Goal: Information Seeking & Learning: Learn about a topic

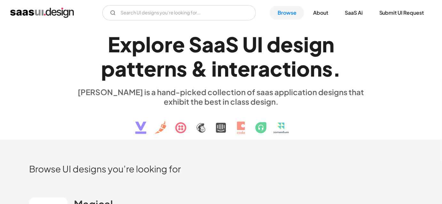
click at [74, 130] on div "E x p l o r e S a a S U I d e s i g n p a t t e r n s & i n t e r a c t i o n s…" at bounding box center [221, 83] width 294 height 114
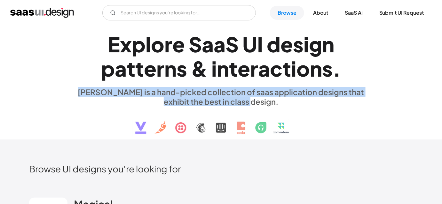
drag, startPoint x: 79, startPoint y: 93, endPoint x: 259, endPoint y: 104, distance: 180.9
click at [259, 104] on div "[PERSON_NAME] is a hand-picked collection of saas application designs that exhi…" at bounding box center [221, 96] width 294 height 19
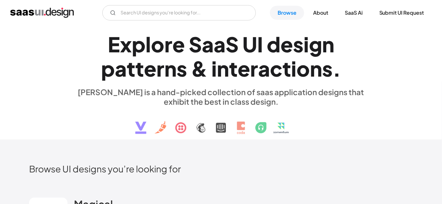
click at [227, 97] on div "[PERSON_NAME] is a hand-picked collection of saas application designs that exhi…" at bounding box center [221, 96] width 294 height 19
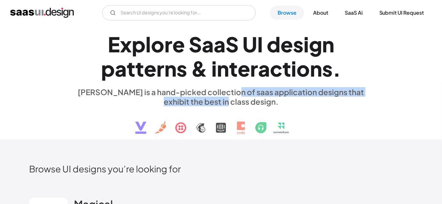
drag, startPoint x: 230, startPoint y: 99, endPoint x: 223, endPoint y: 89, distance: 12.5
click at [223, 89] on div "[PERSON_NAME] is a hand-picked collection of saas application designs that exhi…" at bounding box center [221, 96] width 294 height 19
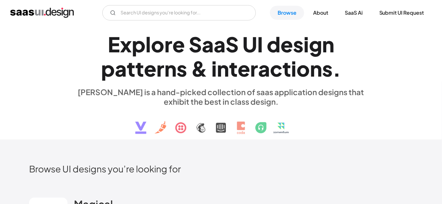
click at [223, 89] on div "[PERSON_NAME] is a hand-picked collection of saas application designs that exhi…" at bounding box center [221, 96] width 294 height 19
drag, startPoint x: 217, startPoint y: 99, endPoint x: 204, endPoint y: 99, distance: 13.4
click at [204, 99] on div "[PERSON_NAME] is a hand-picked collection of saas application designs that exhi…" at bounding box center [221, 96] width 294 height 19
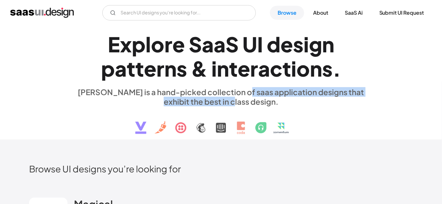
drag, startPoint x: 234, startPoint y: 91, endPoint x: 239, endPoint y: 104, distance: 14.5
click at [239, 104] on div "[PERSON_NAME] is a hand-picked collection of saas application designs that exhi…" at bounding box center [221, 96] width 294 height 19
drag, startPoint x: 239, startPoint y: 104, endPoint x: 215, endPoint y: 92, distance: 27.0
click at [215, 92] on div "[PERSON_NAME] is a hand-picked collection of saas application designs that exhi…" at bounding box center [221, 96] width 294 height 19
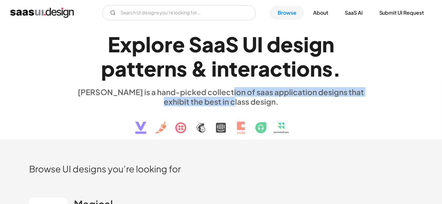
click at [215, 92] on div "[PERSON_NAME] is a hand-picked collection of saas application designs that exhi…" at bounding box center [221, 96] width 294 height 19
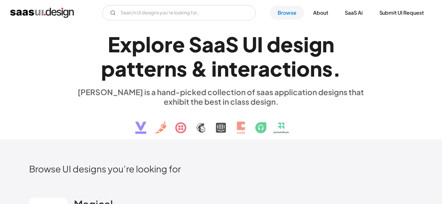
click at [215, 92] on div "[PERSON_NAME] is a hand-picked collection of saas application designs that exhi…" at bounding box center [221, 96] width 294 height 19
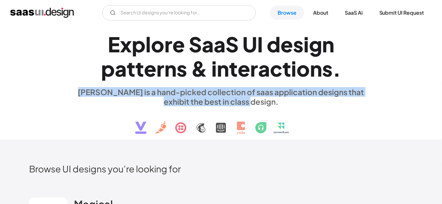
drag, startPoint x: 80, startPoint y: 93, endPoint x: 257, endPoint y: 105, distance: 176.9
click at [257, 105] on div "[PERSON_NAME] is a hand-picked collection of saas application designs that exhi…" at bounding box center [221, 96] width 294 height 19
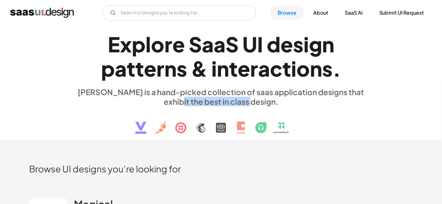
drag, startPoint x: 257, startPoint y: 105, endPoint x: 141, endPoint y: 99, distance: 115.5
click at [141, 99] on div "[PERSON_NAME] is a hand-picked collection of saas application designs that exhi…" at bounding box center [221, 96] width 294 height 19
click at [152, 96] on div "[PERSON_NAME] is a hand-picked collection of saas application designs that exhi…" at bounding box center [221, 96] width 294 height 19
click at [156, 94] on div "[PERSON_NAME] is a hand-picked collection of saas application designs that exhi…" at bounding box center [221, 96] width 294 height 19
click at [150, 93] on div "[PERSON_NAME] is a hand-picked collection of saas application designs that exhi…" at bounding box center [221, 96] width 294 height 19
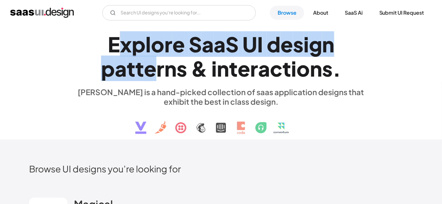
drag, startPoint x: 116, startPoint y: 42, endPoint x: 152, endPoint y: 57, distance: 39.1
click at [152, 57] on h1 "E x p l o r e S a a S U I d e s i g n p a t t e r n s & i n t e r a c t i o n s…" at bounding box center [221, 56] width 294 height 49
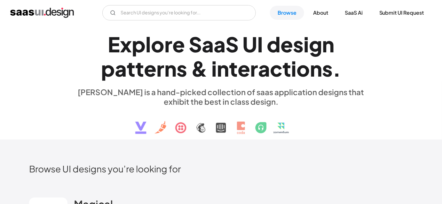
click at [89, 40] on h1 "E x p l o r e S a a S U I d e s i g n p a t t e r n s & i n t e r a c t i o n s…" at bounding box center [221, 56] width 294 height 49
click at [32, 109] on div "E x p l o r e S a a S U I d e s i g n p a t t e r n s & i n t e r a c t i o n s…" at bounding box center [221, 83] width 384 height 114
click at [39, 101] on div "E x p l o r e S a a S U I d e s i g n p a t t e r n s & i n t e r a c t i o n s…" at bounding box center [221, 83] width 384 height 114
click at [83, 134] on div "E x p l o r e S a a S U I d e s i g n p a t t e r n s & i n t e r a c t i o n s…" at bounding box center [221, 83] width 294 height 114
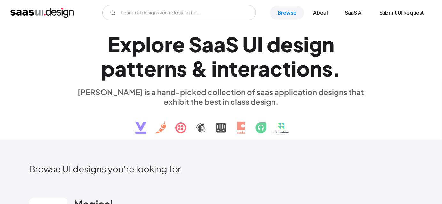
click at [78, 124] on div "E x p l o r e S a a S U I d e s i g n p a t t e r n s & i n t e r a c t i o n s…" at bounding box center [221, 83] width 294 height 114
click at [57, 83] on div "E x p l o r e S a a S U I d e s i g n p a t t e r n s & i n t e r a c t i o n s…" at bounding box center [221, 83] width 384 height 114
click at [55, 82] on div "E x p l o r e S a a S U I d e s i g n p a t t e r n s & i n t e r a c t i o n s…" at bounding box center [221, 83] width 384 height 114
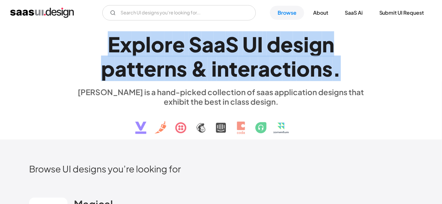
drag, startPoint x: 105, startPoint y: 44, endPoint x: 350, endPoint y: 65, distance: 246.0
click at [350, 65] on h1 "E x p l o r e S a a S U I d e s i g n p a t t e r n s & i n t e r a c t i o n s…" at bounding box center [221, 56] width 294 height 49
click at [324, 70] on div "s" at bounding box center [327, 68] width 11 height 25
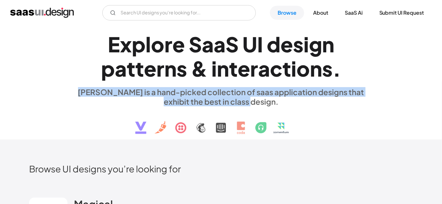
drag, startPoint x: 80, startPoint y: 90, endPoint x: 268, endPoint y: 106, distance: 189.3
click at [268, 106] on div "[PERSON_NAME] is a hand-picked collection of saas application designs that exhi…" at bounding box center [221, 96] width 294 height 19
click at [273, 105] on div "[PERSON_NAME] is a hand-picked collection of saas application designs that exhi…" at bounding box center [221, 96] width 294 height 19
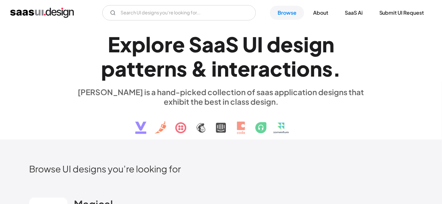
click at [94, 47] on h1 "E x p l o r e S a a S U I d e s i g n p a t t e r n s & i n t e r a c t i o n s…" at bounding box center [221, 56] width 294 height 49
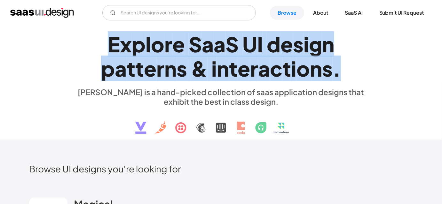
drag, startPoint x: 113, startPoint y: 40, endPoint x: 357, endPoint y: 68, distance: 245.9
click at [357, 68] on h1 "E x p l o r e S a a S U I d e s i g n p a t t e r n s & i n t e r a c t i o n s…" at bounding box center [221, 56] width 294 height 49
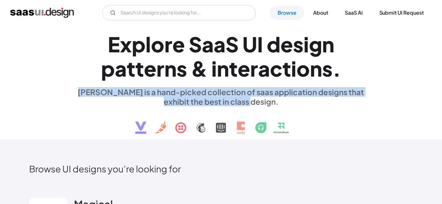
drag, startPoint x: 258, startPoint y: 101, endPoint x: 77, endPoint y: 92, distance: 181.8
click at [77, 92] on div "[PERSON_NAME] is a hand-picked collection of saas application designs that exhi…" at bounding box center [221, 96] width 294 height 19
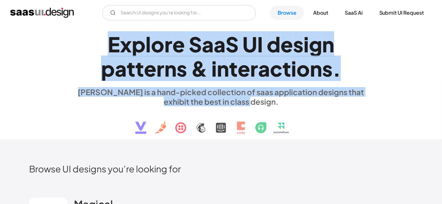
drag, startPoint x: 94, startPoint y: 40, endPoint x: 289, endPoint y: 100, distance: 204.2
click at [289, 100] on div "E x p l o r e S a a S U I d e s i g n p a t t e r n s & i n t e r a c t i o n s…" at bounding box center [221, 83] width 294 height 114
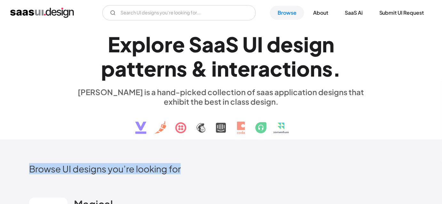
drag, startPoint x: 8, startPoint y: 163, endPoint x: 222, endPoint y: 166, distance: 213.6
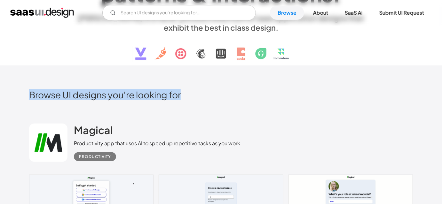
scroll to position [116, 0]
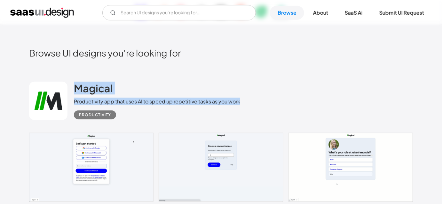
drag, startPoint x: 70, startPoint y: 87, endPoint x: 284, endPoint y: 104, distance: 215.2
click at [284, 104] on div "Magical Productivity app that uses AI to speed up repetitive tasks as you work …" at bounding box center [221, 101] width 384 height 64
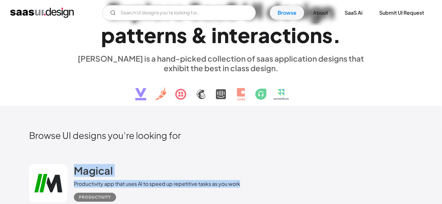
scroll to position [0, 0]
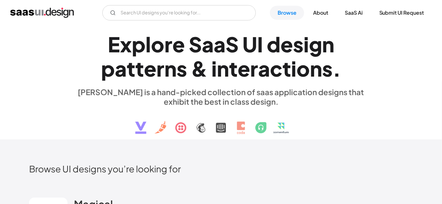
click at [179, 82] on div "E x p l o r e S a a S U I d e s i g n p a t t e r n s & i n t e r a c t i o n s…" at bounding box center [221, 83] width 294 height 114
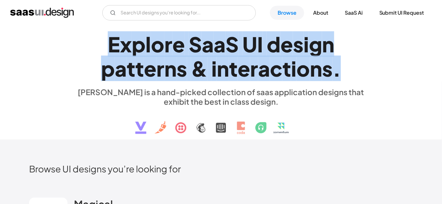
drag, startPoint x: 107, startPoint y: 46, endPoint x: 369, endPoint y: 65, distance: 262.5
click at [369, 65] on div "E x p l o r e S a a S U I d e s i g n p a t t e r n s & i n t e r a c t i o n s…" at bounding box center [221, 83] width 384 height 114
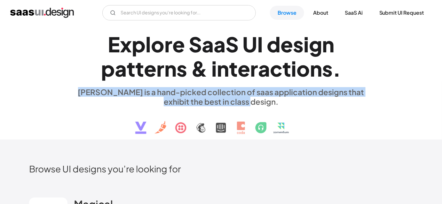
drag, startPoint x: 264, startPoint y: 100, endPoint x: 67, endPoint y: 93, distance: 196.4
click at [67, 93] on div "E x p l o r e S a a S U I d e s i g n p a t t e r n s & i n t e r a c t i o n s…" at bounding box center [221, 83] width 384 height 114
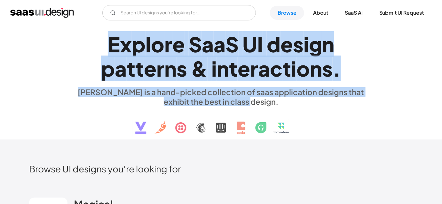
drag, startPoint x: 100, startPoint y: 47, endPoint x: 337, endPoint y: 102, distance: 243.2
click at [337, 102] on div "E x p l o r e S a a S U I d e s i g n p a t t e r n s & i n t e r a c t i o n s…" at bounding box center [221, 83] width 294 height 114
click at [260, 104] on div "[PERSON_NAME] is a hand-picked collection of saas application designs that exhi…" at bounding box center [221, 96] width 294 height 19
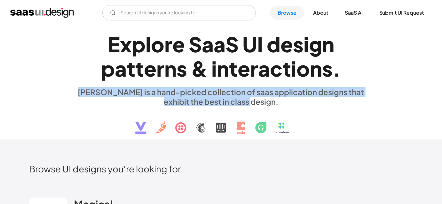
drag, startPoint x: 260, startPoint y: 103, endPoint x: 71, endPoint y: 92, distance: 189.9
click at [71, 92] on div "E x p l o r e S a a S U I d e s i g n p a t t e r n s & i n t e r a c t i o n s…" at bounding box center [221, 83] width 384 height 114
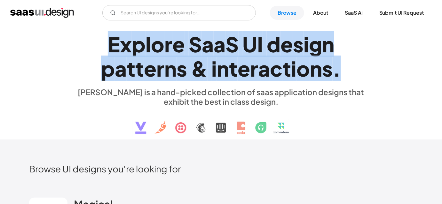
drag, startPoint x: 105, startPoint y: 41, endPoint x: 338, endPoint y: 74, distance: 234.7
click at [338, 74] on h1 "E x p l o r e S a a S U I d e s i g n p a t t e r n s & i n t e r a c t i o n s…" at bounding box center [221, 56] width 294 height 49
click at [339, 74] on div "." at bounding box center [336, 68] width 8 height 25
drag, startPoint x: 339, startPoint y: 74, endPoint x: 113, endPoint y: 50, distance: 227.2
click at [113, 50] on h1 "E x p l o r e S a a S U I d e s i g n p a t t e r n s & i n t e r a c t i o n s…" at bounding box center [221, 56] width 294 height 49
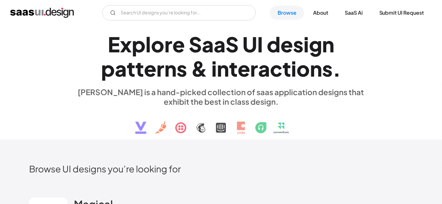
click at [105, 44] on h1 "E x p l o r e S a a S U I d e s i g n p a t t e r n s & i n t e r a c t i o n s…" at bounding box center [221, 56] width 294 height 49
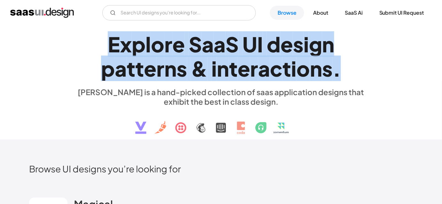
drag, startPoint x: 108, startPoint y: 44, endPoint x: 339, endPoint y: 70, distance: 231.9
click at [339, 70] on h1 "E x p l o r e S a a S U I d e s i g n p a t t e r n s & i n t e r a c t i o n s…" at bounding box center [221, 56] width 294 height 49
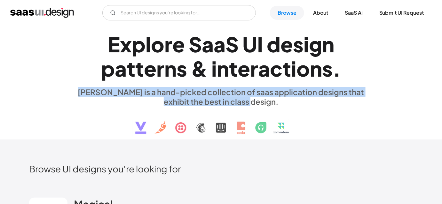
drag, startPoint x: 74, startPoint y: 93, endPoint x: 262, endPoint y: 103, distance: 188.2
click at [262, 103] on div "[PERSON_NAME] is a hand-picked collection of saas application designs that exhi…" at bounding box center [221, 96] width 294 height 19
click at [265, 103] on div "[PERSON_NAME] is a hand-picked collection of saas application designs that exhi…" at bounding box center [221, 96] width 294 height 19
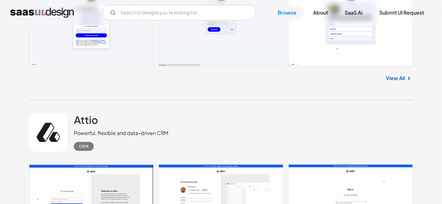
scroll to position [291, 0]
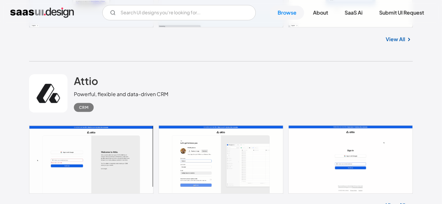
click at [150, 62] on div "Attio Powerful, flexible and data-driven CRM CRM" at bounding box center [221, 94] width 384 height 64
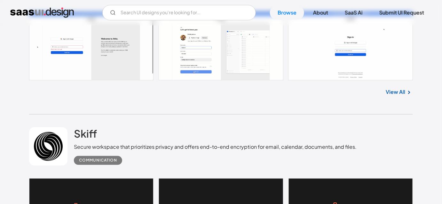
scroll to position [465, 0]
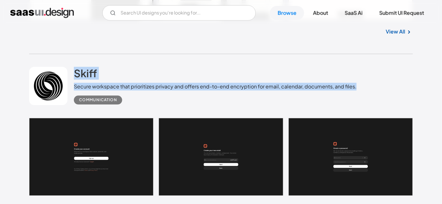
drag, startPoint x: 73, startPoint y: 62, endPoint x: 356, endPoint y: 90, distance: 284.6
click at [356, 90] on div "Skiff Secure workspace that prioritizes privacy and offers end-to-end encryptio…" at bounding box center [221, 86] width 384 height 64
drag, startPoint x: 135, startPoint y: 102, endPoint x: 77, endPoint y: 69, distance: 66.8
click at [77, 69] on div "Skiff Secure workspace that prioritizes privacy and offers end-to-end encryptio…" at bounding box center [215, 86] width 283 height 38
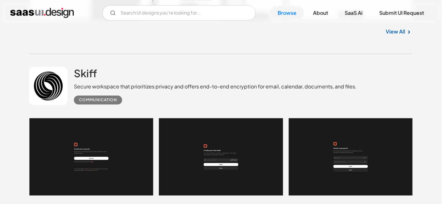
click at [70, 58] on div "Skiff Secure workspace that prioritizes privacy and offers end-to-end encryptio…" at bounding box center [221, 86] width 384 height 64
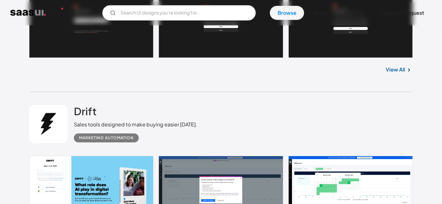
scroll to position [610, 0]
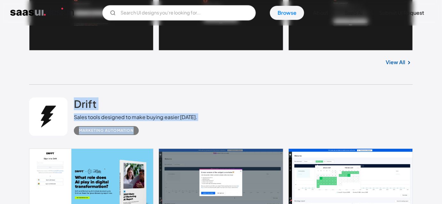
drag, startPoint x: 72, startPoint y: 91, endPoint x: 167, endPoint y: 125, distance: 101.0
click at [167, 125] on div "Drift Sales tools designed to make buying easier [DATE]. Marketing Automation" at bounding box center [221, 117] width 384 height 64
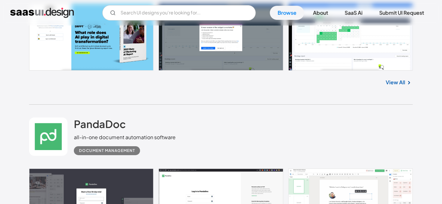
scroll to position [755, 0]
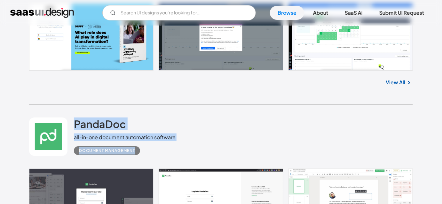
drag, startPoint x: 75, startPoint y: 112, endPoint x: 157, endPoint y: 148, distance: 89.2
click at [157, 148] on div "PandaDoc all-in-one document automation software Document Management" at bounding box center [221, 137] width 384 height 64
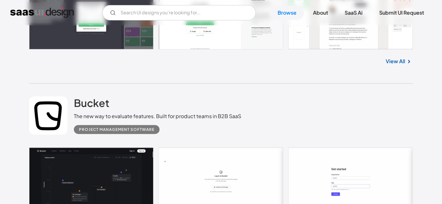
scroll to position [959, 0]
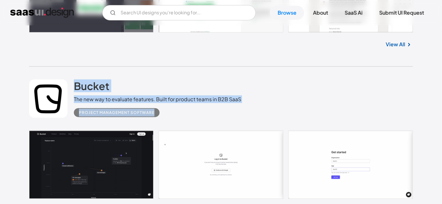
drag, startPoint x: 75, startPoint y: 77, endPoint x: 174, endPoint y: 126, distance: 110.1
click at [174, 126] on div "Bucket The new way to evaluate features. Built for product teams in B2B SaaS Pr…" at bounding box center [221, 99] width 384 height 64
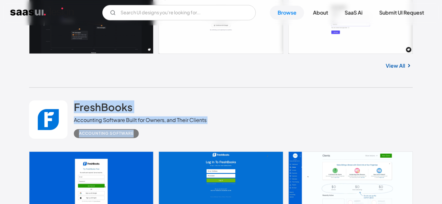
drag, startPoint x: 82, startPoint y: 103, endPoint x: 151, endPoint y: 141, distance: 79.4
click at [151, 141] on div "FreshBooks Accounting Software Built for Owners, and Their Clients Accounting S…" at bounding box center [221, 120] width 384 height 64
click at [155, 136] on div "Accounting Software" at bounding box center [140, 131] width 133 height 14
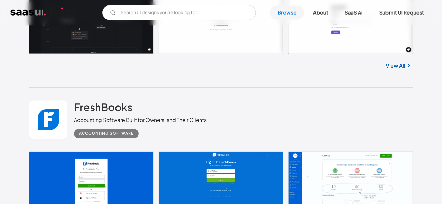
click at [276, 118] on div "FreshBooks Accounting Software Built for Owners, and Their Clients Accounting S…" at bounding box center [221, 120] width 384 height 64
click at [289, 121] on div "FreshBooks Accounting Software Built for Owners, and Their Clients Accounting S…" at bounding box center [221, 120] width 384 height 64
click at [247, 109] on div "FreshBooks Accounting Software Built for Owners, and Their Clients Accounting S…" at bounding box center [221, 120] width 384 height 64
click at [252, 94] on div "FreshBooks Accounting Software Built for Owners, and Their Clients Accounting S…" at bounding box center [221, 120] width 384 height 64
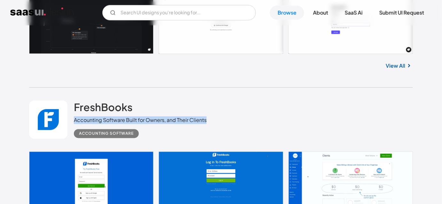
drag, startPoint x: 208, startPoint y: 124, endPoint x: 74, endPoint y: 117, distance: 133.8
click at [74, 117] on div "FreshBooks Accounting Software Built for Owners, and Their Clients Accounting S…" at bounding box center [221, 120] width 384 height 64
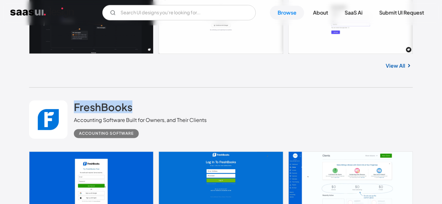
drag, startPoint x: 69, startPoint y: 106, endPoint x: 144, endPoint y: 105, distance: 75.1
click at [144, 105] on div "FreshBooks Accounting Software Built for Owners, and Their Clients Accounting S…" at bounding box center [221, 120] width 384 height 64
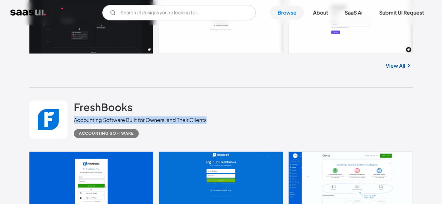
drag, startPoint x: 74, startPoint y: 120, endPoint x: 207, endPoint y: 124, distance: 133.4
click at [207, 124] on div "FreshBooks Accounting Software Built for Owners, and Their Clients Accounting S…" at bounding box center [221, 120] width 384 height 64
click at [221, 124] on div "FreshBooks Accounting Software Built for Owners, and Their Clients Accounting S…" at bounding box center [221, 120] width 384 height 64
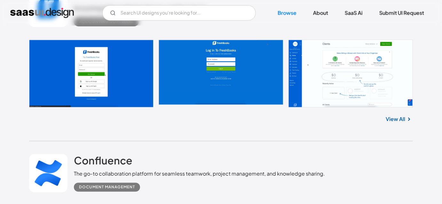
scroll to position [1221, 0]
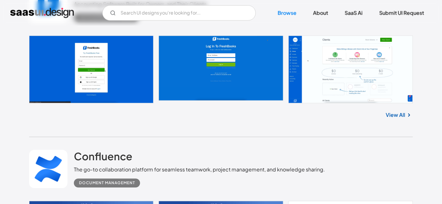
click at [212, 130] on div "FreshBooks Accounting Software Built for Owners, and Their Clients Accounting S…" at bounding box center [221, 55] width 384 height 166
click at [192, 130] on div "FreshBooks Accounting Software Built for Owners, and Their Clients Accounting S…" at bounding box center [221, 55] width 384 height 166
click at [185, 130] on div "FreshBooks Accounting Software Built for Owners, and Their Clients Accounting S…" at bounding box center [221, 55] width 384 height 166
click at [182, 130] on div "FreshBooks Accounting Software Built for Owners, and Their Clients Accounting S…" at bounding box center [221, 55] width 384 height 166
click at [181, 127] on div "FreshBooks Accounting Software Built for Owners, and Their Clients Accounting S…" at bounding box center [221, 55] width 384 height 166
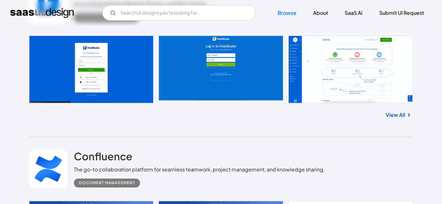
click at [225, 128] on div "FreshBooks Accounting Software Built for Owners, and Their Clients Accounting S…" at bounding box center [221, 55] width 384 height 166
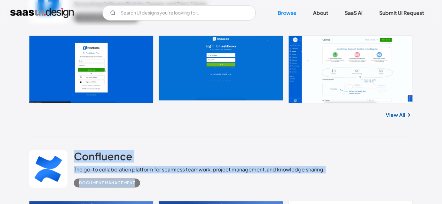
drag, startPoint x: 69, startPoint y: 150, endPoint x: 356, endPoint y: 178, distance: 287.8
click at [356, 178] on div "Confluence The go-to collaboration platform for seamless teamwork, project mana…" at bounding box center [221, 169] width 384 height 64
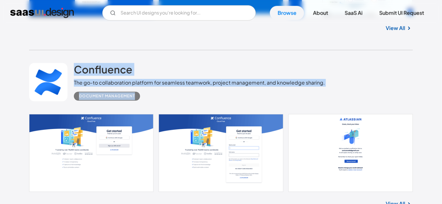
scroll to position [1366, 0]
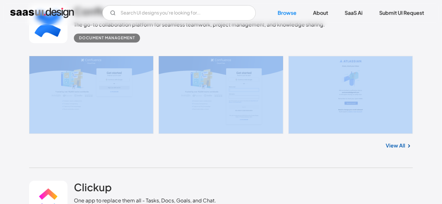
drag, startPoint x: 11, startPoint y: 57, endPoint x: 297, endPoint y: 123, distance: 293.6
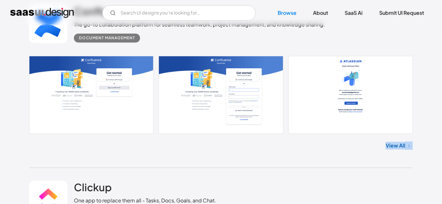
drag, startPoint x: 376, startPoint y: 140, endPoint x: 410, endPoint y: 147, distance: 34.3
click at [410, 147] on div "View All" at bounding box center [221, 144] width 384 height 21
click at [344, 150] on div "View All" at bounding box center [221, 144] width 384 height 21
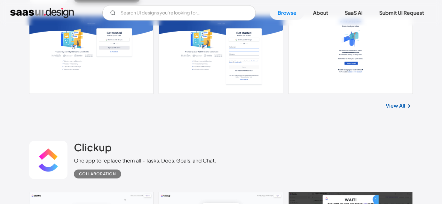
scroll to position [1424, 0]
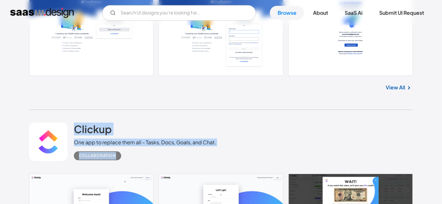
drag, startPoint x: 68, startPoint y: 116, endPoint x: 235, endPoint y: 148, distance: 169.6
click at [235, 148] on div "Clickup One app to replace them all - Tasks, Docs, Goals, and Chat. Collaborati…" at bounding box center [221, 142] width 384 height 64
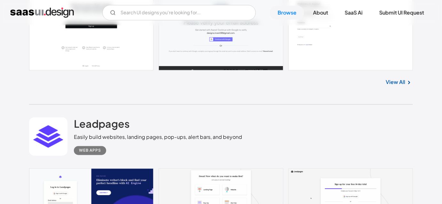
scroll to position [2782, 0]
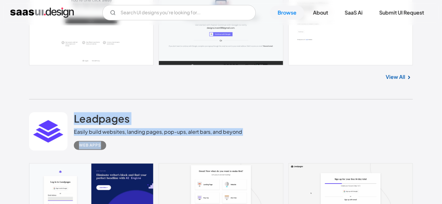
drag, startPoint x: 73, startPoint y: 109, endPoint x: 257, endPoint y: 138, distance: 186.4
click at [257, 138] on div "Leadpages Easily build websites, landing pages, pop-ups, alert bars, and beyond…" at bounding box center [221, 132] width 384 height 64
click at [117, 144] on div "Web Apps" at bounding box center [158, 143] width 168 height 14
drag, startPoint x: 110, startPoint y: 149, endPoint x: 75, endPoint y: 123, distance: 43.3
click at [75, 123] on div "Leadpages Easily build websites, landing pages, pop-ups, alert bars, and beyond…" at bounding box center [158, 132] width 168 height 38
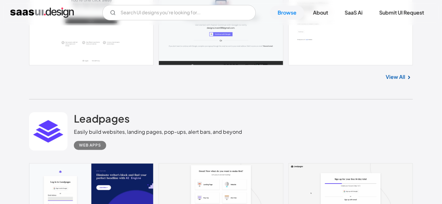
click at [71, 104] on div "Leadpages Easily build websites, landing pages, pop-ups, alert bars, and beyond…" at bounding box center [221, 132] width 384 height 64
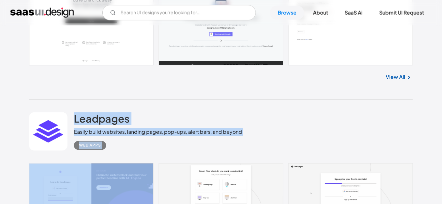
drag, startPoint x: 71, startPoint y: 104, endPoint x: 106, endPoint y: 144, distance: 53.4
click at [106, 144] on div "Leadpages Easily build websites, landing pages, pop-ups, alert bars, and beyond…" at bounding box center [221, 132] width 384 height 64
click at [129, 148] on div "Web Apps" at bounding box center [158, 143] width 168 height 14
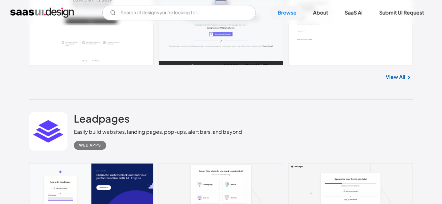
click at [162, 98] on div "Asana Modern project management for teams to stay focused and track progress, w…" at bounding box center [221, 12] width 384 height 176
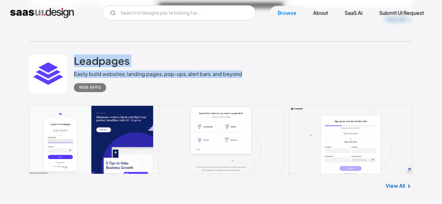
drag, startPoint x: 70, startPoint y: 53, endPoint x: 273, endPoint y: 71, distance: 204.1
click at [273, 71] on div "Leadpages Easily build websites, landing pages, pop-ups, alert bars, and beyond…" at bounding box center [221, 74] width 384 height 64
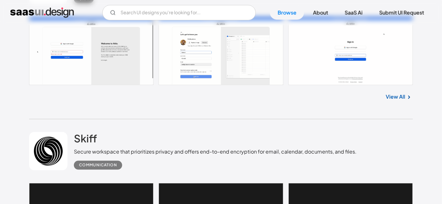
scroll to position [0, 0]
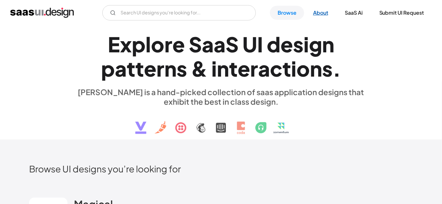
click at [317, 12] on link "About" at bounding box center [320, 13] width 30 height 14
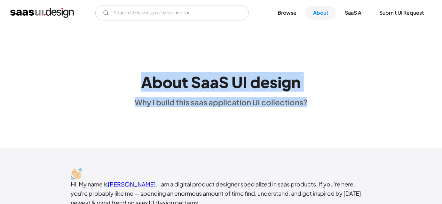
drag, startPoint x: 136, startPoint y: 82, endPoint x: 321, endPoint y: 103, distance: 186.7
click at [321, 103] on div "About SaaS UI design Why I build this saas application UI collections?" at bounding box center [221, 86] width 442 height 41
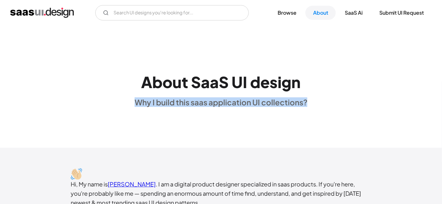
drag, startPoint x: 311, startPoint y: 103, endPoint x: 64, endPoint y: 98, distance: 247.8
click at [64, 98] on div "About SaaS UI design Why I build this saas application UI collections?" at bounding box center [221, 86] width 442 height 41
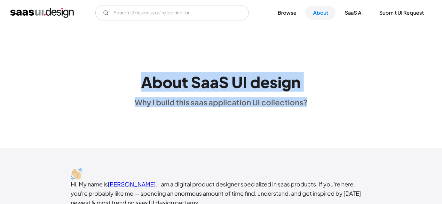
drag, startPoint x: 129, startPoint y: 75, endPoint x: 330, endPoint y: 87, distance: 201.7
click at [330, 87] on div "About SaaS UI design Why I build this saas application UI collections?" at bounding box center [221, 86] width 442 height 41
click at [155, 61] on div "About SaaS UI design Why I build this saas application UI collections?" at bounding box center [221, 87] width 442 height 123
drag, startPoint x: 138, startPoint y: 64, endPoint x: 309, endPoint y: 106, distance: 175.4
click at [309, 106] on div "About SaaS UI design Why I build this saas application UI collections?" at bounding box center [221, 87] width 442 height 123
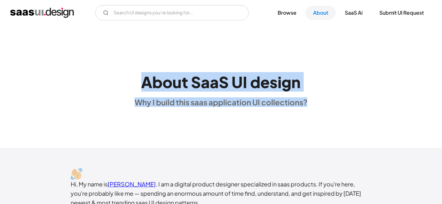
click at [286, 117] on div "About SaaS UI design Why I build this saas application UI collections?" at bounding box center [221, 87] width 442 height 123
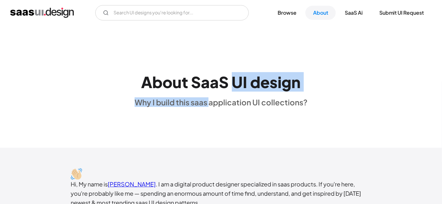
drag, startPoint x: 210, startPoint y: 108, endPoint x: 230, endPoint y: 90, distance: 27.6
click at [230, 90] on div "About SaaS UI design Why I build this saas application UI collections?" at bounding box center [221, 87] width 442 height 123
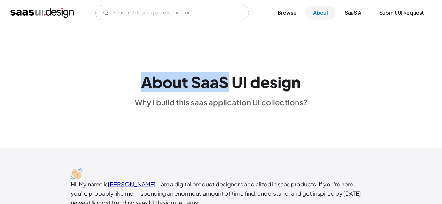
drag, startPoint x: 137, startPoint y: 81, endPoint x: 227, endPoint y: 82, distance: 90.1
click at [227, 82] on div "About SaaS UI design Why I build this saas application UI collections?" at bounding box center [221, 86] width 173 height 41
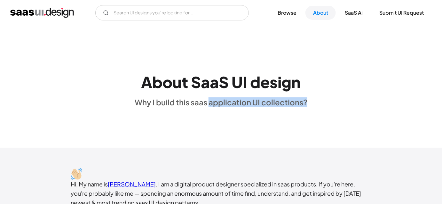
drag, startPoint x: 210, startPoint y: 102, endPoint x: 327, endPoint y: 102, distance: 117.6
click at [327, 102] on div "About SaaS UI design Why I build this saas application UI collections?" at bounding box center [221, 86] width 442 height 41
click at [331, 104] on div "About SaaS UI design Why I build this saas application UI collections?" at bounding box center [221, 86] width 442 height 41
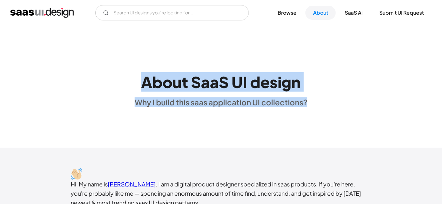
drag, startPoint x: 322, startPoint y: 106, endPoint x: 135, endPoint y: 67, distance: 190.9
click at [135, 67] on div "About SaaS UI design Why I build this saas application UI collections?" at bounding box center [221, 86] width 442 height 41
click at [126, 63] on div "About SaaS UI design Why I build this saas application UI collections?" at bounding box center [221, 87] width 442 height 123
drag, startPoint x: 134, startPoint y: 82, endPoint x: 311, endPoint y: 99, distance: 177.3
click at [311, 99] on div "About SaaS UI design Why I build this saas application UI collections?" at bounding box center [221, 86] width 442 height 41
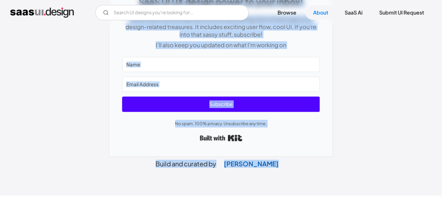
scroll to position [362, 0]
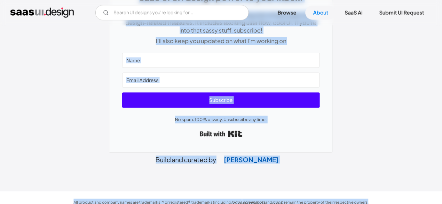
drag, startPoint x: 64, startPoint y: 38, endPoint x: 374, endPoint y: 189, distance: 344.3
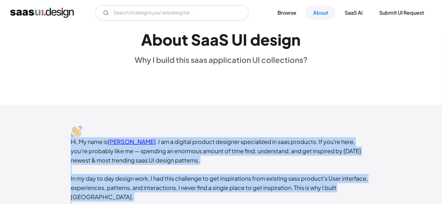
scroll to position [0, 0]
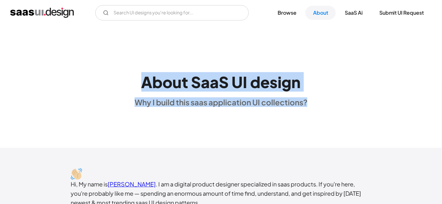
drag, startPoint x: 309, startPoint y: 103, endPoint x: 135, endPoint y: 67, distance: 177.9
click at [135, 67] on div "About SaaS UI design Why I build this saas application UI collections?" at bounding box center [221, 86] width 442 height 41
click at [131, 55] on div "About SaaS UI design Why I build this saas application UI collections?" at bounding box center [221, 87] width 442 height 123
drag, startPoint x: 131, startPoint y: 55, endPoint x: 311, endPoint y: 117, distance: 190.0
click at [311, 117] on div "About SaaS UI design Why I build this saas application UI collections?" at bounding box center [221, 87] width 442 height 123
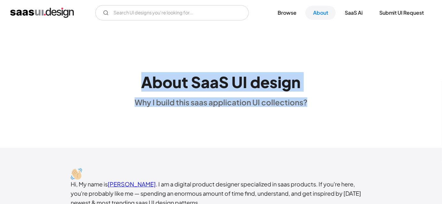
click at [324, 104] on div "About SaaS UI design Why I build this saas application UI collections?" at bounding box center [221, 86] width 442 height 41
drag, startPoint x: 312, startPoint y: 100, endPoint x: 144, endPoint y: 90, distance: 168.8
click at [144, 90] on div "About SaaS UI design Why I build this saas application UI collections?" at bounding box center [221, 86] width 442 height 41
click at [131, 78] on div "About SaaS UI design Why I build this saas application UI collections?" at bounding box center [221, 86] width 442 height 41
drag, startPoint x: 132, startPoint y: 76, endPoint x: 311, endPoint y: 106, distance: 181.5
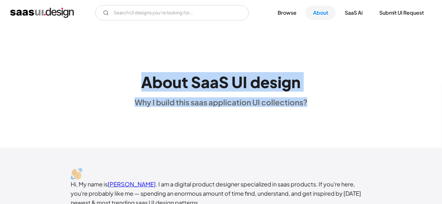
click at [311, 106] on div "About SaaS UI design Why I build this saas application UI collections?" at bounding box center [221, 86] width 442 height 41
click at [315, 110] on div "About SaaS UI design Why I build this saas application UI collections?" at bounding box center [221, 87] width 442 height 123
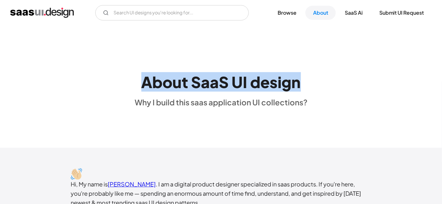
drag, startPoint x: 143, startPoint y: 80, endPoint x: 303, endPoint y: 87, distance: 160.3
click at [303, 87] on div "About SaaS UI design Why I build this saas application UI collections?" at bounding box center [221, 86] width 173 height 41
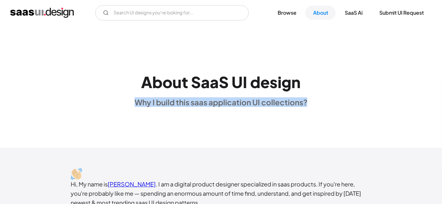
drag, startPoint x: 135, startPoint y: 102, endPoint x: 313, endPoint y: 107, distance: 178.1
click at [313, 107] on div "About SaaS UI design Why I build this saas application UI collections?" at bounding box center [221, 87] width 442 height 123
click at [316, 107] on div "About SaaS UI design Why I build this saas application UI collections?" at bounding box center [221, 86] width 442 height 41
drag, startPoint x: 310, startPoint y: 109, endPoint x: 135, endPoint y: 111, distance: 174.5
click at [135, 111] on div "About SaaS UI design Why I build this saas application UI collections?" at bounding box center [221, 87] width 442 height 123
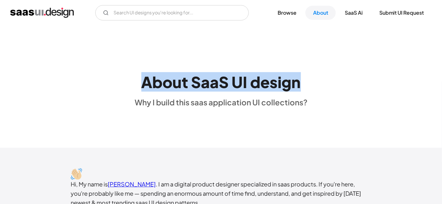
drag, startPoint x: 137, startPoint y: 79, endPoint x: 302, endPoint y: 83, distance: 164.7
click at [302, 83] on div "About SaaS UI design Why I build this saas application UI collections?" at bounding box center [221, 86] width 173 height 41
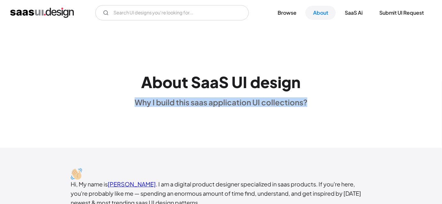
drag, startPoint x: 312, startPoint y: 100, endPoint x: 122, endPoint y: 87, distance: 190.3
click at [122, 87] on div "About SaaS UI design Why I build this saas application UI collections?" at bounding box center [221, 86] width 442 height 41
click at [116, 82] on div "About SaaS UI design Why I build this saas application UI collections?" at bounding box center [221, 86] width 442 height 41
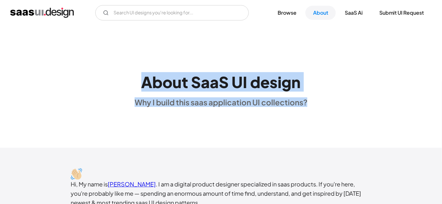
drag, startPoint x: 138, startPoint y: 81, endPoint x: 315, endPoint y: 104, distance: 177.7
click at [315, 104] on div "About SaaS UI design Why I build this saas application UI collections?" at bounding box center [221, 86] width 442 height 41
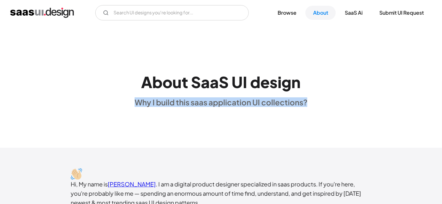
drag, startPoint x: 313, startPoint y: 103, endPoint x: 87, endPoint y: 102, distance: 226.0
click at [87, 102] on div "About SaaS UI design Why I build this saas application UI collections?" at bounding box center [221, 86] width 442 height 41
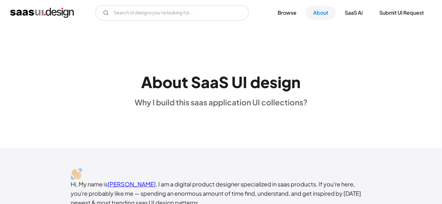
click at [128, 82] on div "About SaaS UI design Why I build this saas application UI collections?" at bounding box center [221, 86] width 442 height 41
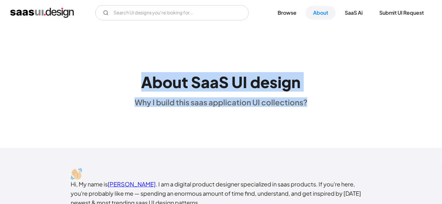
drag, startPoint x: 136, startPoint y: 79, endPoint x: 315, endPoint y: 96, distance: 180.1
click at [315, 96] on div "About SaaS UI design Why I build this saas application UI collections?" at bounding box center [221, 86] width 442 height 41
click at [315, 102] on div "About SaaS UI design Why I build this saas application UI collections?" at bounding box center [221, 86] width 442 height 41
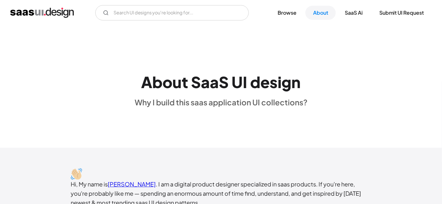
click at [313, 104] on div "About SaaS UI design Why I build this saas application UI collections?" at bounding box center [221, 86] width 442 height 41
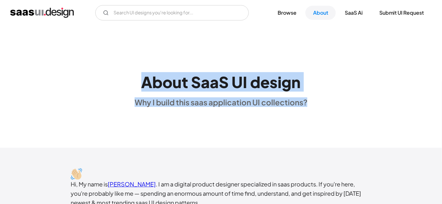
drag, startPoint x: 313, startPoint y: 104, endPoint x: 138, endPoint y: 83, distance: 175.5
click at [138, 83] on div "About SaaS UI design Why I build this saas application UI collections?" at bounding box center [221, 86] width 442 height 41
click at [135, 74] on div "About SaaS UI design Why I build this saas application UI collections?" at bounding box center [221, 86] width 442 height 41
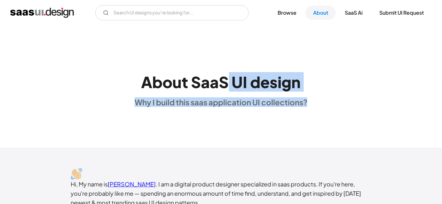
drag, startPoint x: 229, startPoint y: 75, endPoint x: 307, endPoint y: 105, distance: 83.9
click at [307, 105] on div "About SaaS UI design Why I build this saas application UI collections?" at bounding box center [221, 86] width 442 height 41
click at [105, 83] on div "About SaaS UI design Why I build this saas application UI collections?" at bounding box center [221, 86] width 442 height 41
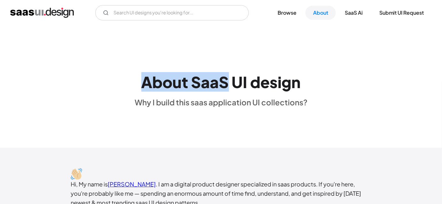
drag, startPoint x: 144, startPoint y: 79, endPoint x: 228, endPoint y: 83, distance: 83.6
click at [228, 83] on h1 "About SaaS UI design" at bounding box center [221, 82] width 160 height 19
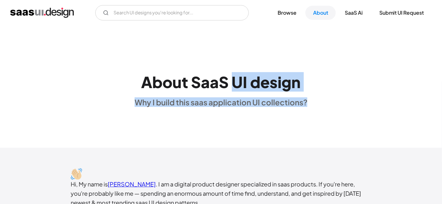
drag, startPoint x: 231, startPoint y: 82, endPoint x: 320, endPoint y: 89, distance: 88.9
click at [320, 89] on div "About SaaS UI design Why I build this saas application UI collections?" at bounding box center [221, 86] width 442 height 41
click at [312, 98] on div "About SaaS UI design Why I build this saas application UI collections?" at bounding box center [221, 86] width 442 height 41
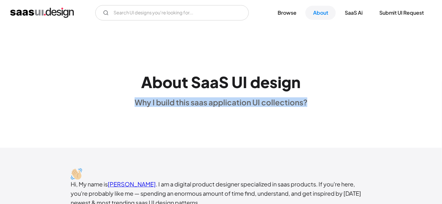
drag, startPoint x: 308, startPoint y: 101, endPoint x: 123, endPoint y: 103, distance: 184.5
click at [123, 103] on div "About SaaS UI design Why I build this saas application UI collections?" at bounding box center [221, 86] width 442 height 41
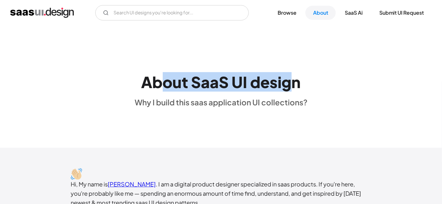
drag, startPoint x: 170, startPoint y: 82, endPoint x: 295, endPoint y: 84, distance: 125.0
click at [294, 84] on h1 "About SaaS UI design" at bounding box center [221, 82] width 160 height 19
drag, startPoint x: 135, startPoint y: 83, endPoint x: 298, endPoint y: 82, distance: 163.7
click at [298, 82] on div "About SaaS UI design Why I build this saas application UI collections?" at bounding box center [221, 86] width 442 height 41
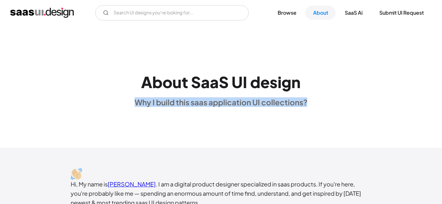
drag, startPoint x: 129, startPoint y: 99, endPoint x: 311, endPoint y: 101, distance: 181.9
click at [311, 101] on div "About SaaS UI design Why I build this saas application UI collections?" at bounding box center [221, 86] width 442 height 41
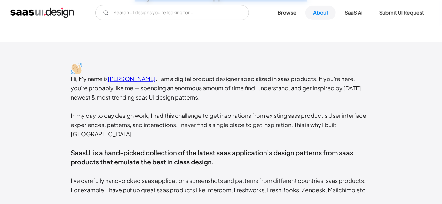
scroll to position [145, 0]
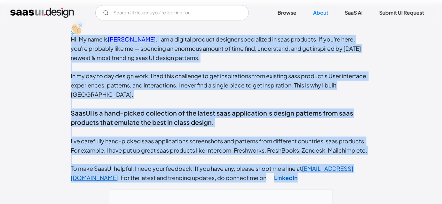
drag, startPoint x: 66, startPoint y: 39, endPoint x: 268, endPoint y: 168, distance: 239.2
click at [268, 168] on div "Hi, My name is Rakesh Mondal . I am a digital product designer specialized in s…" at bounding box center [221, 206] width 442 height 406
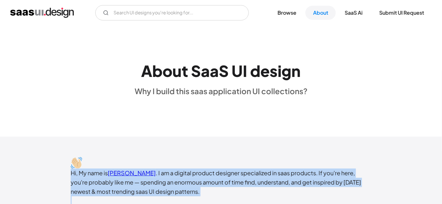
scroll to position [0, 0]
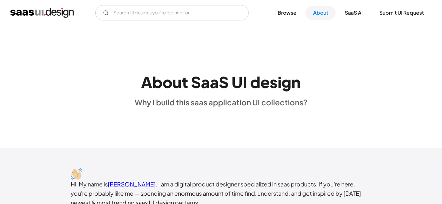
click at [94, 54] on div "About SaaS UI design Why I build this saas application UI collections?" at bounding box center [221, 87] width 442 height 123
click at [346, 13] on link "SaaS Ai" at bounding box center [353, 13] width 33 height 14
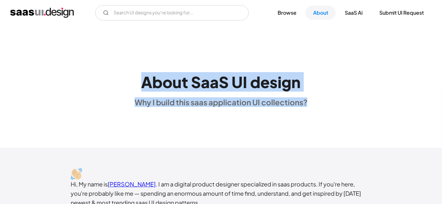
drag, startPoint x: 145, startPoint y: 76, endPoint x: 356, endPoint y: 73, distance: 210.4
click at [356, 73] on div "About SaaS UI design Why I build this saas application UI collections?" at bounding box center [221, 86] width 442 height 41
click at [227, 81] on h1 "About SaaS UI design" at bounding box center [221, 82] width 160 height 19
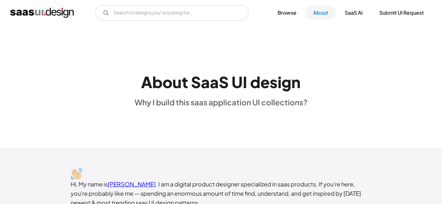
click at [168, 81] on h1 "About SaaS UI design" at bounding box center [221, 82] width 160 height 19
click at [134, 64] on div "About SaaS UI design Why I build this saas application UI collections?" at bounding box center [221, 87] width 442 height 123
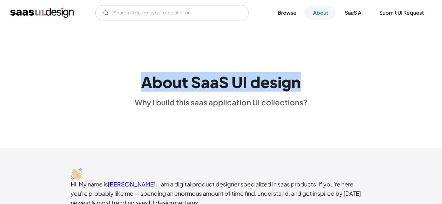
drag, startPoint x: 134, startPoint y: 64, endPoint x: 298, endPoint y: 74, distance: 164.0
click at [298, 74] on div "About SaaS UI design Why I build this saas application UI collections?" at bounding box center [221, 87] width 442 height 123
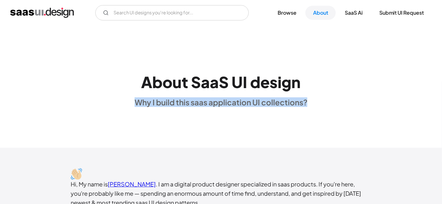
drag, startPoint x: 136, startPoint y: 97, endPoint x: 313, endPoint y: 106, distance: 177.3
click at [313, 106] on div "About SaaS UI design Why I build this saas application UI collections?" at bounding box center [221, 86] width 442 height 41
click at [342, 104] on div "About SaaS UI design Why I build this saas application UI collections?" at bounding box center [221, 86] width 442 height 41
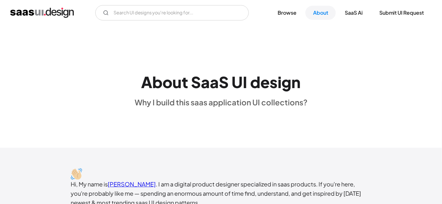
click at [272, 122] on div "About SaaS UI design Why I build this saas application UI collections?" at bounding box center [221, 87] width 442 height 123
click at [243, 122] on div "About SaaS UI design Why I build this saas application UI collections?" at bounding box center [221, 87] width 442 height 123
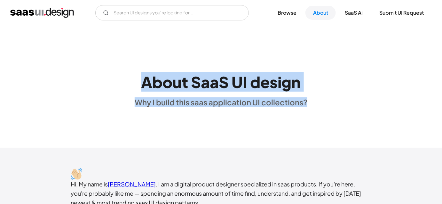
drag, startPoint x: 141, startPoint y: 84, endPoint x: 307, endPoint y: 101, distance: 166.8
click at [307, 101] on div "About SaaS UI design Why I build this saas application UI collections?" at bounding box center [221, 86] width 442 height 41
click at [308, 104] on div "About SaaS UI design Why I build this saas application UI collections?" at bounding box center [221, 86] width 442 height 41
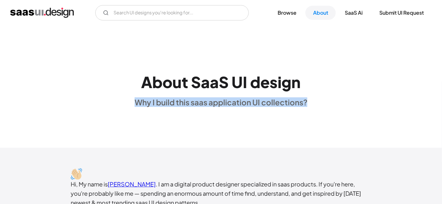
drag, startPoint x: 312, startPoint y: 102, endPoint x: 125, endPoint y: 106, distance: 186.7
click at [125, 106] on div "About SaaS UI design Why I build this saas application UI collections?" at bounding box center [221, 86] width 442 height 41
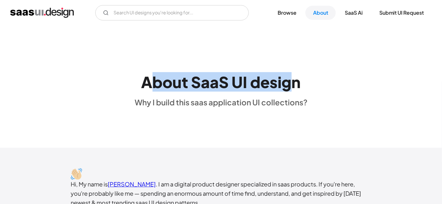
drag, startPoint x: 148, startPoint y: 82, endPoint x: 293, endPoint y: 82, distance: 145.1
click at [293, 82] on h1 "About SaaS UI design" at bounding box center [221, 82] width 160 height 19
drag, startPoint x: 310, startPoint y: 82, endPoint x: 142, endPoint y: 77, distance: 168.8
click at [142, 77] on div "About SaaS UI design Why I build this saas application UI collections?" at bounding box center [221, 86] width 442 height 41
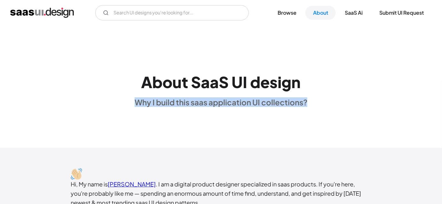
drag, startPoint x: 131, startPoint y: 97, endPoint x: 316, endPoint y: 97, distance: 184.5
click at [316, 97] on div "About SaaS UI design Why I build this saas application UI collections?" at bounding box center [221, 86] width 442 height 41
click at [314, 105] on div "About SaaS UI design Why I build this saas application UI collections?" at bounding box center [221, 86] width 442 height 41
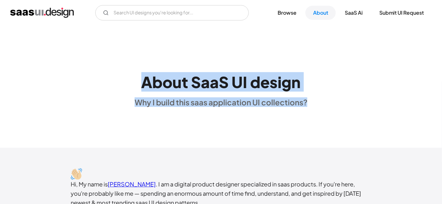
drag, startPoint x: 313, startPoint y: 105, endPoint x: 146, endPoint y: 80, distance: 168.8
click at [146, 80] on div "About SaaS UI design Why I build this saas application UI collections?" at bounding box center [221, 86] width 442 height 41
click at [138, 66] on div "About SaaS UI design Why I build this saas application UI collections?" at bounding box center [221, 86] width 173 height 41
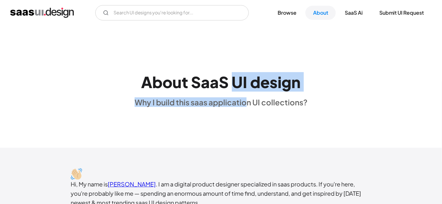
drag, startPoint x: 231, startPoint y: 53, endPoint x: 245, endPoint y: 106, distance: 54.7
click at [245, 106] on div "About SaaS UI design Why I build this saas application UI collections?" at bounding box center [221, 87] width 442 height 123
click at [242, 112] on div "About SaaS UI design Why I build this saas application UI collections?" at bounding box center [221, 87] width 442 height 123
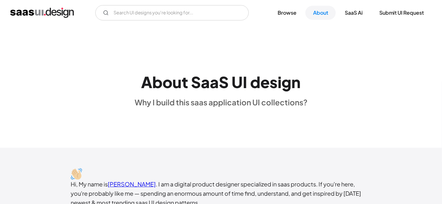
click at [204, 118] on div "About SaaS UI design Why I build this saas application UI collections?" at bounding box center [221, 87] width 442 height 123
click at [206, 121] on div "About SaaS UI design Why I build this saas application UI collections?" at bounding box center [221, 87] width 442 height 123
click at [207, 119] on div "About SaaS UI design Why I build this saas application UI collections?" at bounding box center [221, 87] width 442 height 123
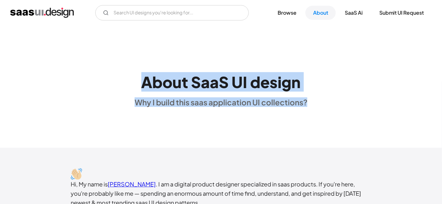
drag, startPoint x: 137, startPoint y: 83, endPoint x: 337, endPoint y: 104, distance: 200.2
click at [337, 104] on div "About SaaS UI design Why I build this saas application UI collections?" at bounding box center [221, 86] width 442 height 41
click at [232, 124] on div "About SaaS UI design Why I build this saas application UI collections?" at bounding box center [221, 87] width 442 height 123
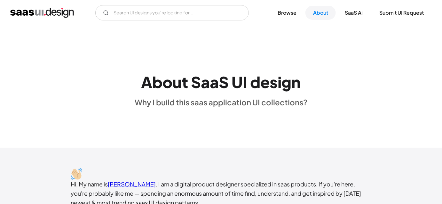
click at [222, 124] on div "About SaaS UI design Why I build this saas application UI collections?" at bounding box center [221, 87] width 442 height 123
click at [231, 128] on div "About SaaS UI design Why I build this saas application UI collections?" at bounding box center [221, 87] width 442 height 123
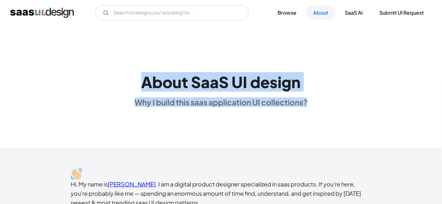
drag, startPoint x: 133, startPoint y: 87, endPoint x: 320, endPoint y: 95, distance: 186.9
click at [320, 95] on div "About SaaS UI design Why I build this saas application UI collections?" at bounding box center [221, 86] width 442 height 41
click at [329, 95] on div "About SaaS UI design Why I build this saas application UI collections?" at bounding box center [221, 86] width 442 height 41
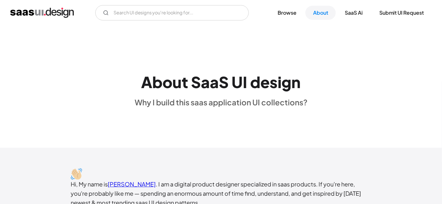
click at [321, 110] on div "About SaaS UI design Why I build this saas application UI collections?" at bounding box center [221, 87] width 442 height 123
click at [193, 140] on div "About SaaS UI design Why I build this saas application UI collections?" at bounding box center [221, 87] width 442 height 123
click at [104, 105] on div "About SaaS UI design Why I build this saas application UI collections?" at bounding box center [221, 86] width 442 height 41
click at [66, 129] on div "About SaaS UI design Why I build this saas application UI collections?" at bounding box center [221, 87] width 442 height 123
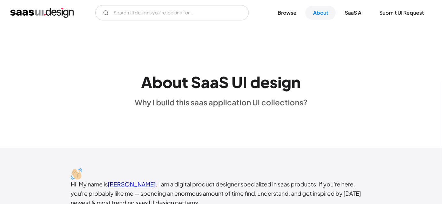
click at [70, 121] on div "About SaaS UI design Why I build this saas application UI collections?" at bounding box center [221, 87] width 442 height 123
click at [66, 120] on div "About SaaS UI design Why I build this saas application UI collections?" at bounding box center [221, 87] width 442 height 123
click at [64, 119] on div "About SaaS UI design Why I build this saas application UI collections?" at bounding box center [221, 87] width 442 height 123
click at [99, 100] on div "About SaaS UI design Why I build this saas application UI collections?" at bounding box center [221, 86] width 442 height 41
click at [106, 90] on div "About SaaS UI design Why I build this saas application UI collections?" at bounding box center [221, 86] width 442 height 41
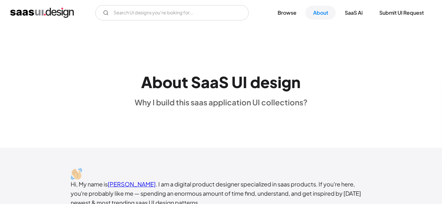
click at [102, 97] on div "About SaaS UI design Why I build this saas application UI collections?" at bounding box center [221, 86] width 442 height 41
click at [58, 107] on div "About SaaS UI design Why I build this saas application UI collections?" at bounding box center [221, 86] width 442 height 41
click at [42, 85] on div "About SaaS UI design Why I build this saas application UI collections?" at bounding box center [221, 86] width 442 height 41
click at [76, 81] on div "About SaaS UI design Why I build this saas application UI collections?" at bounding box center [221, 86] width 442 height 41
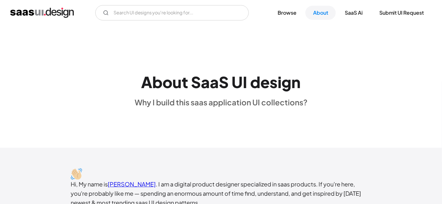
click at [76, 78] on div "About SaaS UI design Why I build this saas application UI collections?" at bounding box center [221, 86] width 442 height 41
click at [72, 100] on div "About SaaS UI design Why I build this saas application UI collections?" at bounding box center [221, 86] width 442 height 41
click at [99, 109] on div "About SaaS UI design Why I build this saas application UI collections?" at bounding box center [221, 87] width 442 height 123
click at [96, 108] on div "About SaaS UI design Why I build this saas application UI collections?" at bounding box center [221, 87] width 442 height 123
click at [97, 83] on div "About SaaS UI design Why I build this saas application UI collections?" at bounding box center [221, 86] width 442 height 41
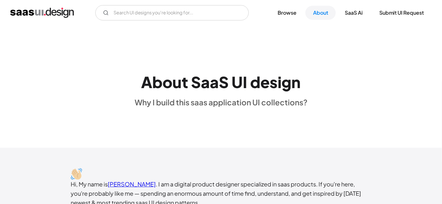
click at [80, 86] on div "About SaaS UI design Why I build this saas application UI collections?" at bounding box center [221, 86] width 442 height 41
click at [48, 89] on div "About SaaS UI design Why I build this saas application UI collections?" at bounding box center [221, 86] width 442 height 41
click at [46, 77] on div "About SaaS UI design Why I build this saas application UI collections?" at bounding box center [221, 86] width 442 height 41
click at [70, 77] on div "About SaaS UI design Why I build this saas application UI collections?" at bounding box center [221, 86] width 442 height 41
click at [93, 69] on div "About SaaS UI design Why I build this saas application UI collections?" at bounding box center [221, 86] width 442 height 41
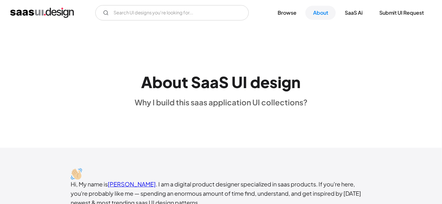
click at [93, 69] on div "About SaaS UI design Why I build this saas application UI collections?" at bounding box center [221, 86] width 442 height 41
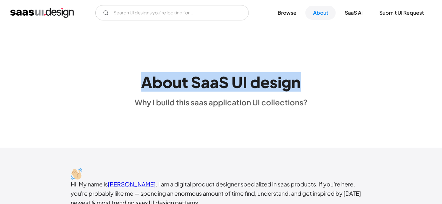
drag, startPoint x: 142, startPoint y: 76, endPoint x: 311, endPoint y: 74, distance: 168.8
click at [311, 74] on div "About SaaS UI design Why I build this saas application UI collections?" at bounding box center [221, 86] width 442 height 41
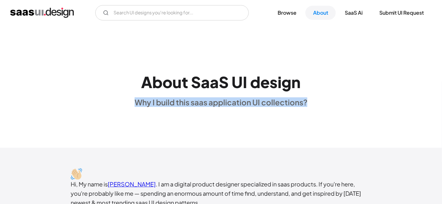
drag, startPoint x: 312, startPoint y: 97, endPoint x: 110, endPoint y: 117, distance: 202.7
click at [110, 117] on div "About SaaS UI design Why I build this saas application UI collections?" at bounding box center [221, 87] width 442 height 123
click at [113, 99] on div "About SaaS UI design Why I build this saas application UI collections?" at bounding box center [221, 86] width 442 height 41
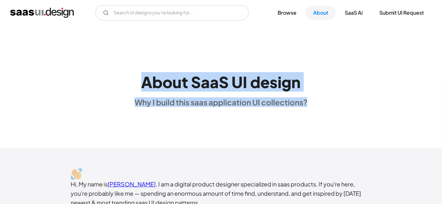
drag, startPoint x: 137, startPoint y: 82, endPoint x: 313, endPoint y: 103, distance: 177.0
click at [313, 103] on div "About SaaS UI design Why I build this saas application UI collections?" at bounding box center [221, 86] width 442 height 41
click at [319, 99] on div "About SaaS UI design Why I build this saas application UI collections?" at bounding box center [221, 86] width 442 height 41
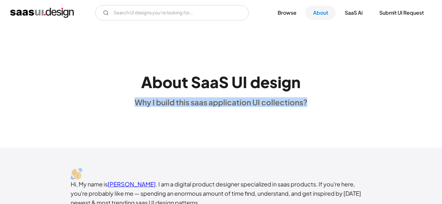
drag, startPoint x: 319, startPoint y: 99, endPoint x: 121, endPoint y: 87, distance: 198.6
click at [121, 87] on div "About SaaS UI design Why I build this saas application UI collections?" at bounding box center [221, 86] width 442 height 41
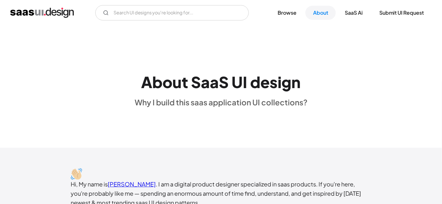
click at [139, 78] on div "About SaaS UI design Why I build this saas application UI collections?" at bounding box center [221, 86] width 173 height 41
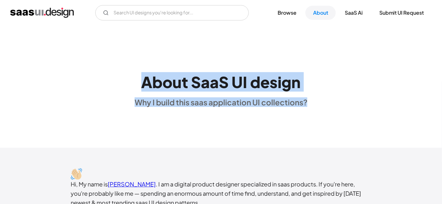
drag, startPoint x: 139, startPoint y: 78, endPoint x: 302, endPoint y: 101, distance: 164.6
click at [302, 101] on div "About SaaS UI design Why I build this saas application UI collections?" at bounding box center [221, 86] width 173 height 41
click at [343, 103] on div "About SaaS UI design Why I build this saas application UI collections?" at bounding box center [221, 86] width 442 height 41
drag, startPoint x: 144, startPoint y: 76, endPoint x: 310, endPoint y: 98, distance: 167.4
click at [310, 98] on div "About SaaS UI design Why I build this saas application UI collections?" at bounding box center [221, 86] width 442 height 41
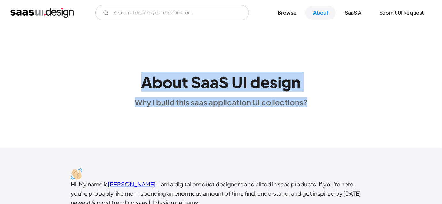
click at [331, 98] on div "About SaaS UI design Why I build this saas application UI collections?" at bounding box center [221, 86] width 442 height 41
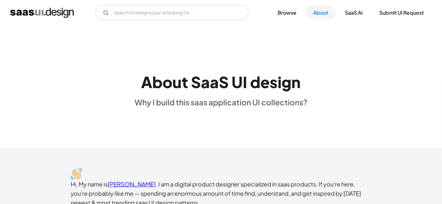
click at [208, 86] on h1 "About SaaS UI design" at bounding box center [221, 82] width 160 height 19
click at [120, 91] on div "About SaaS UI design Why I build this saas application UI collections?" at bounding box center [221, 86] width 442 height 41
click at [117, 83] on div "About SaaS UI design Why I build this saas application UI collections?" at bounding box center [221, 86] width 442 height 41
click at [60, 82] on div "About SaaS UI design Why I build this saas application UI collections?" at bounding box center [221, 86] width 442 height 41
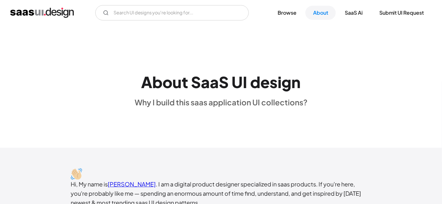
click at [369, 86] on div "About SaaS UI design Why I build this saas application UI collections?" at bounding box center [221, 86] width 442 height 41
click at [110, 107] on div "About SaaS UI design Why I build this saas application UI collections?" at bounding box center [221, 87] width 442 height 123
click at [100, 107] on div "About SaaS UI design Why I build this saas application UI collections?" at bounding box center [221, 87] width 442 height 123
click at [116, 101] on div "About SaaS UI design Why I build this saas application UI collections?" at bounding box center [221, 86] width 442 height 41
